Goal: Task Accomplishment & Management: Use online tool/utility

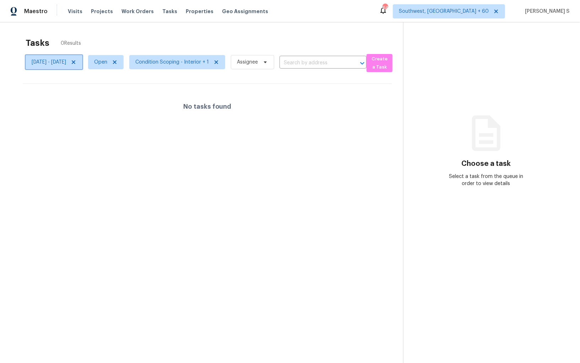
click at [76, 61] on icon at bounding box center [74, 62] width 6 height 6
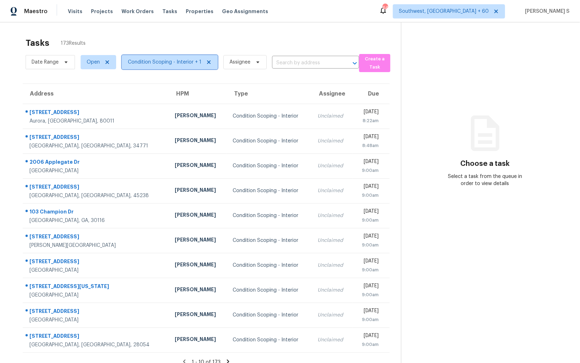
click at [164, 60] on span "Condition Scoping - Interior + 1" at bounding box center [164, 62] width 73 height 7
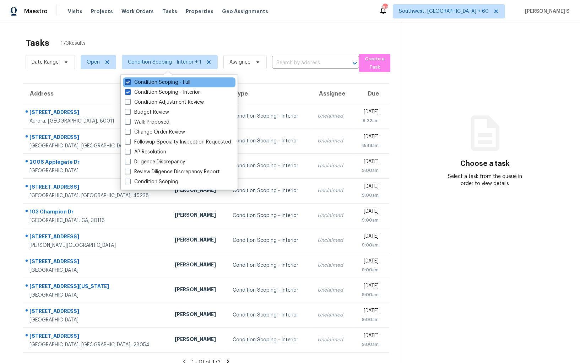
click at [164, 80] on label "Condition Scoping - Full" at bounding box center [157, 82] width 65 height 7
click at [130, 80] on input "Condition Scoping - Full" at bounding box center [127, 81] width 5 height 5
checkbox input "false"
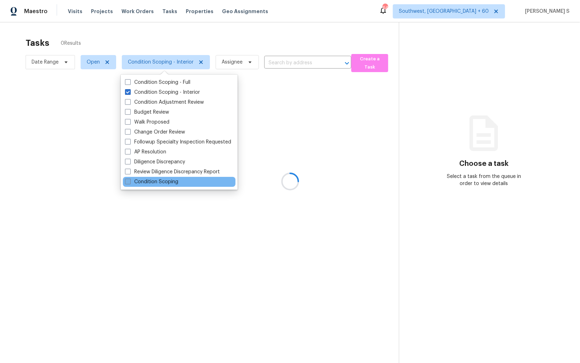
click at [171, 179] on label "Condition Scoping" at bounding box center [151, 181] width 53 height 7
click at [130, 179] on input "Condition Scoping" at bounding box center [127, 180] width 5 height 5
checkbox input "true"
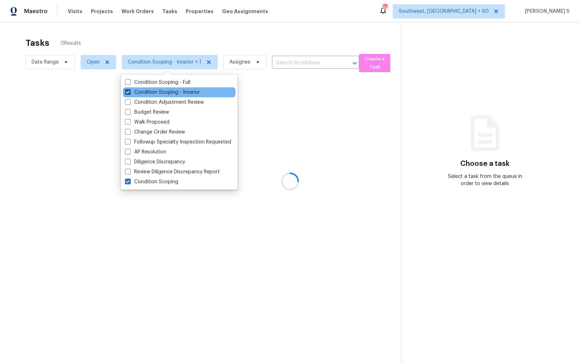
click at [173, 92] on label "Condition Scoping - Interior" at bounding box center [162, 92] width 75 height 7
click at [130, 92] on input "Condition Scoping - Interior" at bounding box center [127, 91] width 5 height 5
checkbox input "false"
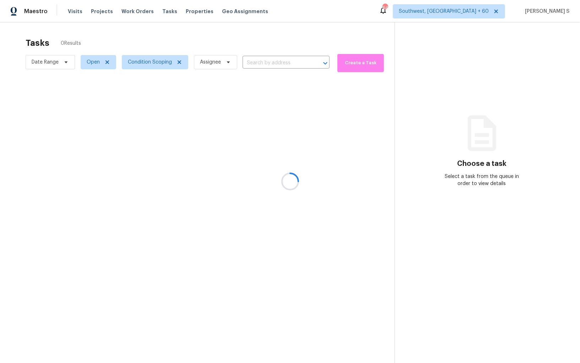
click at [321, 260] on div at bounding box center [290, 181] width 580 height 363
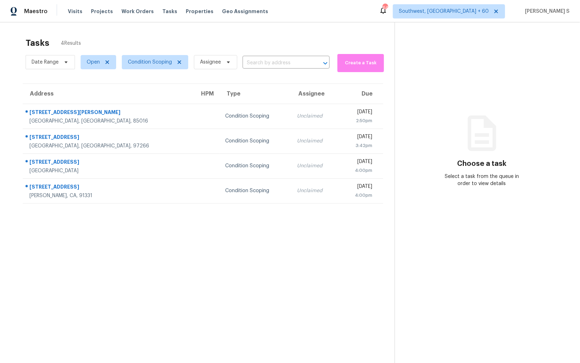
click at [278, 229] on section "Tasks 4 Results Date Range Open Condition Scoping Assignee ​ Create a Task Addr…" at bounding box center [202, 209] width 383 height 351
click at [165, 62] on span "Condition Scoping" at bounding box center [150, 62] width 44 height 7
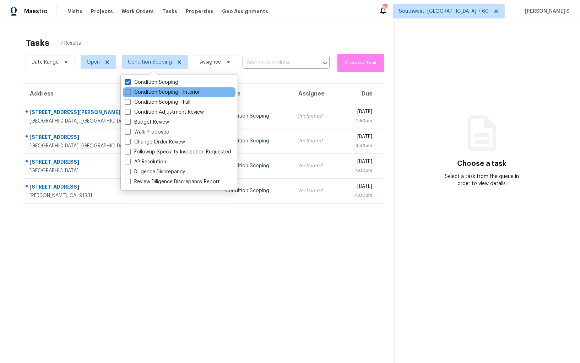
click at [171, 93] on label "Condition Scoping - Interior" at bounding box center [162, 92] width 75 height 7
click at [130, 93] on input "Condition Scoping - Interior" at bounding box center [127, 91] width 5 height 5
checkbox input "true"
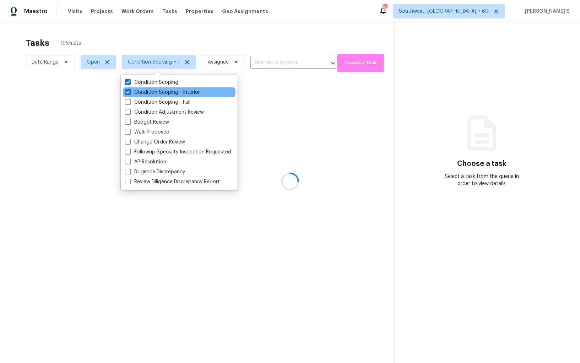
click at [176, 96] on div "Condition Scoping - Interior" at bounding box center [179, 92] width 113 height 10
click at [176, 102] on label "Condition Scoping - Full" at bounding box center [157, 102] width 65 height 7
click at [130, 102] on input "Condition Scoping - Full" at bounding box center [127, 101] width 5 height 5
checkbox input "true"
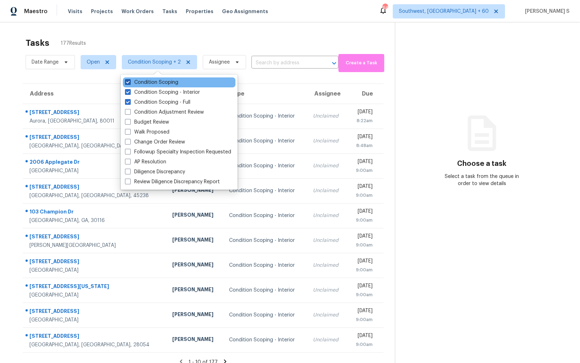
click at [168, 83] on label "Condition Scoping" at bounding box center [151, 82] width 53 height 7
click at [130, 83] on input "Condition Scoping" at bounding box center [127, 81] width 5 height 5
checkbox input "false"
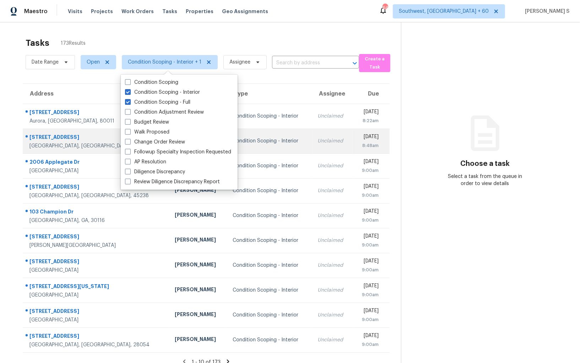
click at [358, 138] on div "Thu, Sep 18th 2025" at bounding box center [368, 137] width 20 height 9
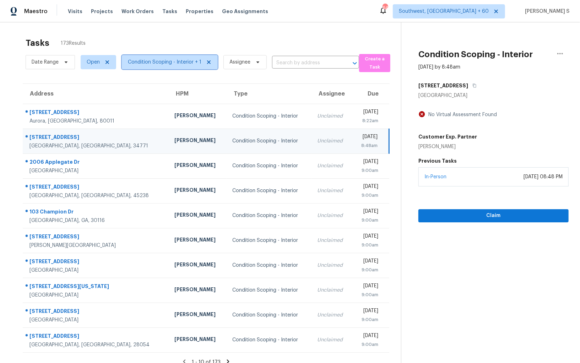
click at [175, 62] on span "Condition Scoping - Interior + 1" at bounding box center [164, 62] width 73 height 7
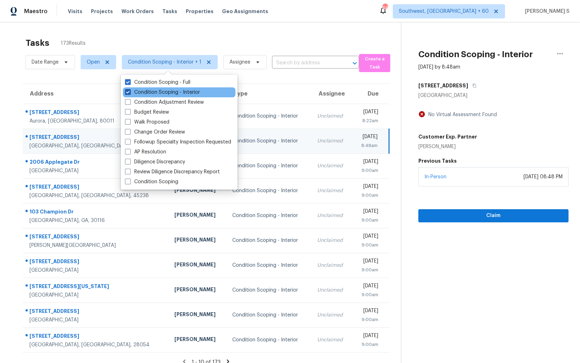
click at [184, 91] on label "Condition Scoping - Interior" at bounding box center [162, 92] width 75 height 7
click at [130, 91] on input "Condition Scoping - Interior" at bounding box center [127, 91] width 5 height 5
checkbox input "false"
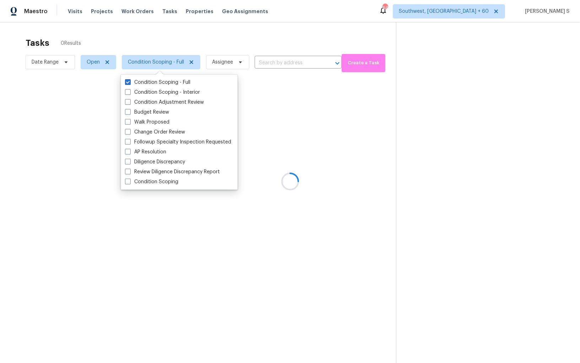
click at [278, 122] on div at bounding box center [290, 181] width 580 height 363
